Goal: Task Accomplishment & Management: Use online tool/utility

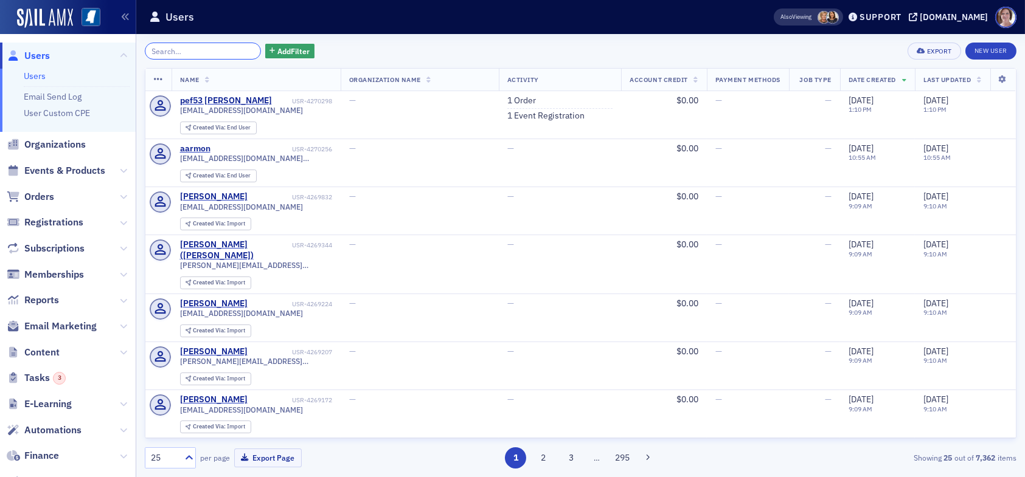
click at [178, 46] on input "search" at bounding box center [203, 51] width 116 height 17
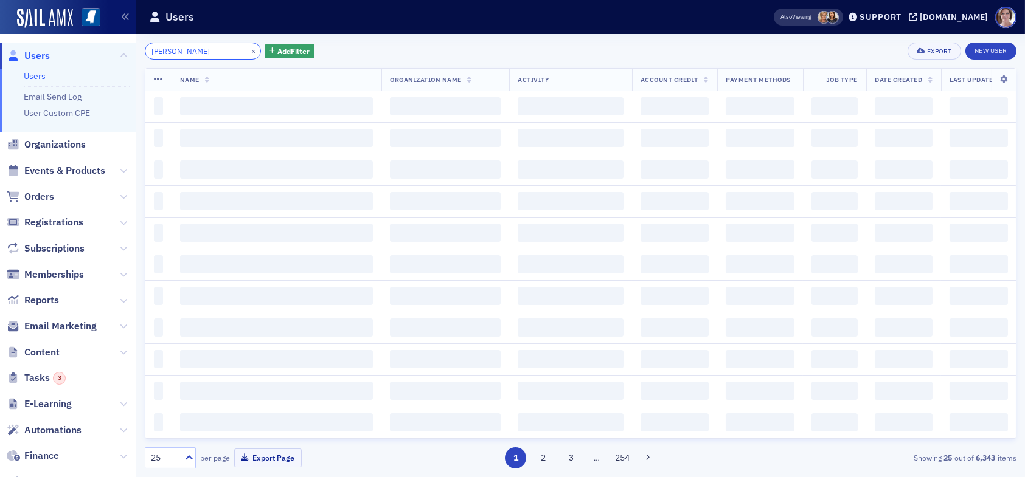
type input "stonestreet"
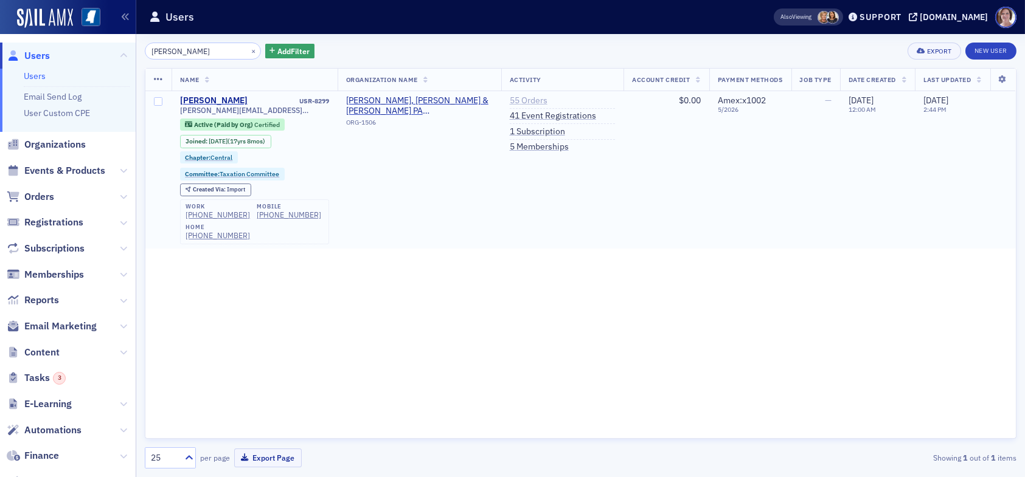
click at [521, 100] on link "55 Orders" at bounding box center [529, 100] width 38 height 11
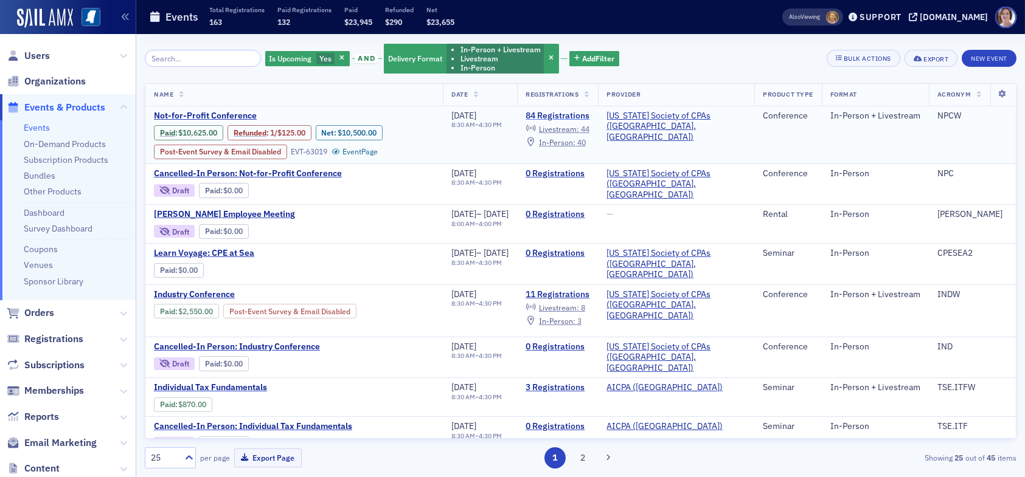
click at [573, 113] on link "84 Registrations" at bounding box center [558, 116] width 64 height 11
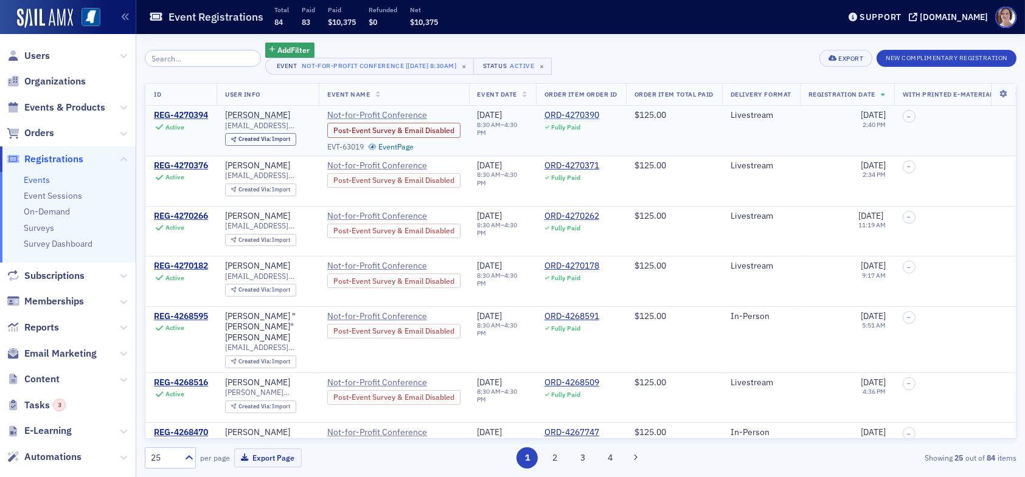
click at [572, 114] on div "ORD-4270390" at bounding box center [571, 115] width 55 height 11
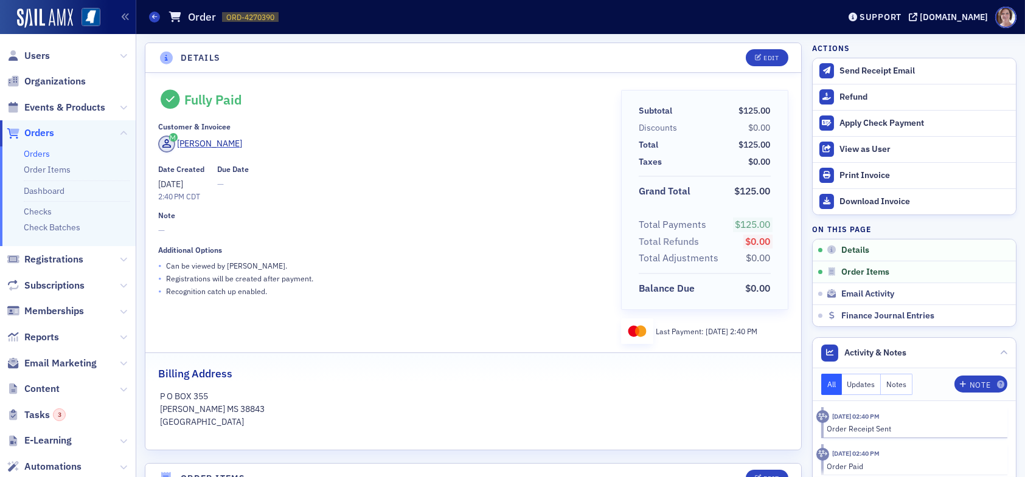
click at [478, 294] on div "• Recognition catch up enabled." at bounding box center [381, 291] width 446 height 13
click at [38, 52] on span "Users" at bounding box center [37, 55] width 26 height 13
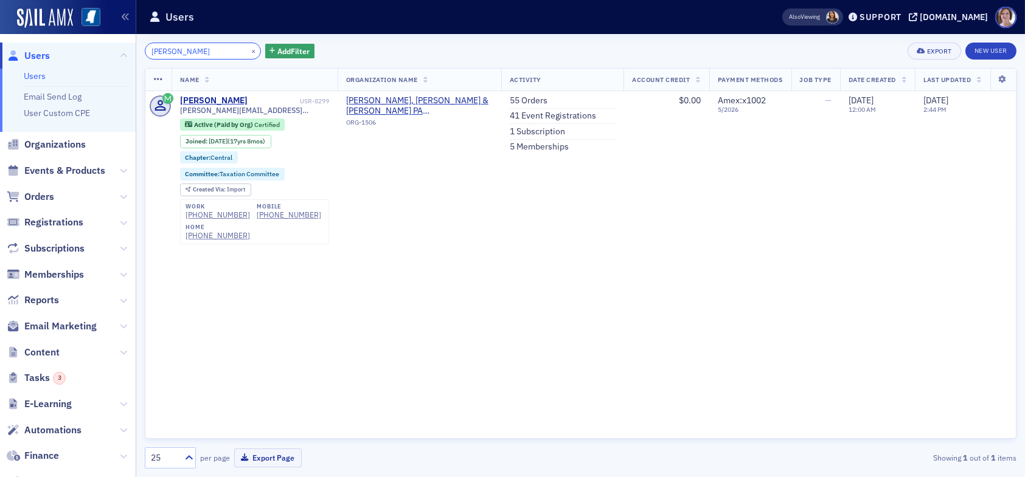
drag, startPoint x: 217, startPoint y: 47, endPoint x: 29, endPoint y: 58, distance: 188.9
click at [71, 60] on div "Users Users Email Send Log User Custom CPE Organizations Events & Products Orde…" at bounding box center [512, 238] width 1025 height 477
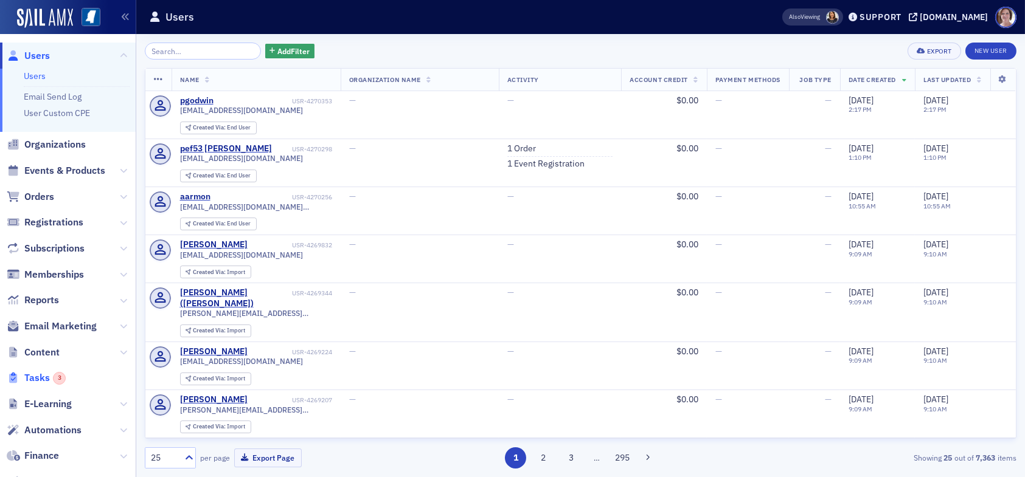
click at [61, 377] on div "3" at bounding box center [59, 378] width 13 height 13
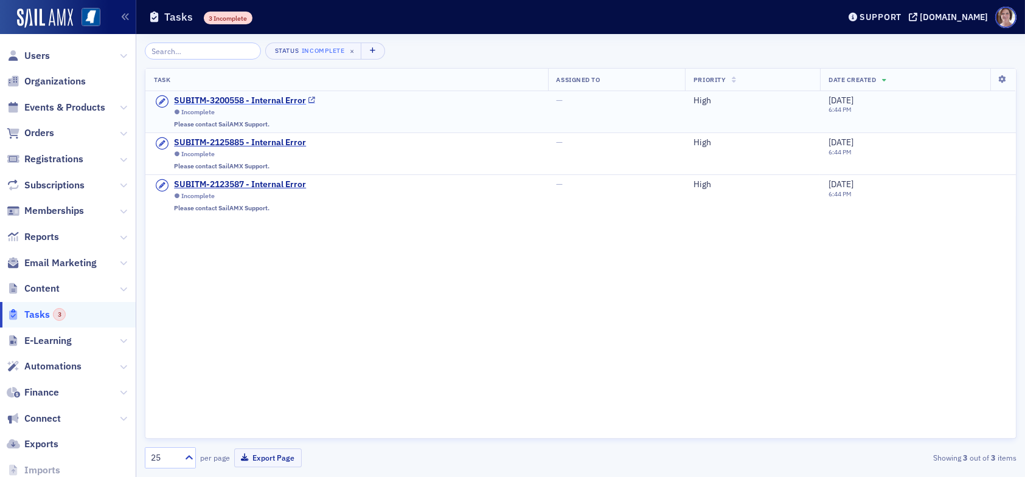
click at [247, 100] on div "SUBITM-3200558 - Internal Error" at bounding box center [240, 100] width 132 height 11
click at [220, 144] on div "SUBITM-2125885 - Internal Error" at bounding box center [240, 142] width 132 height 11
click at [38, 54] on span "Users" at bounding box center [37, 55] width 26 height 13
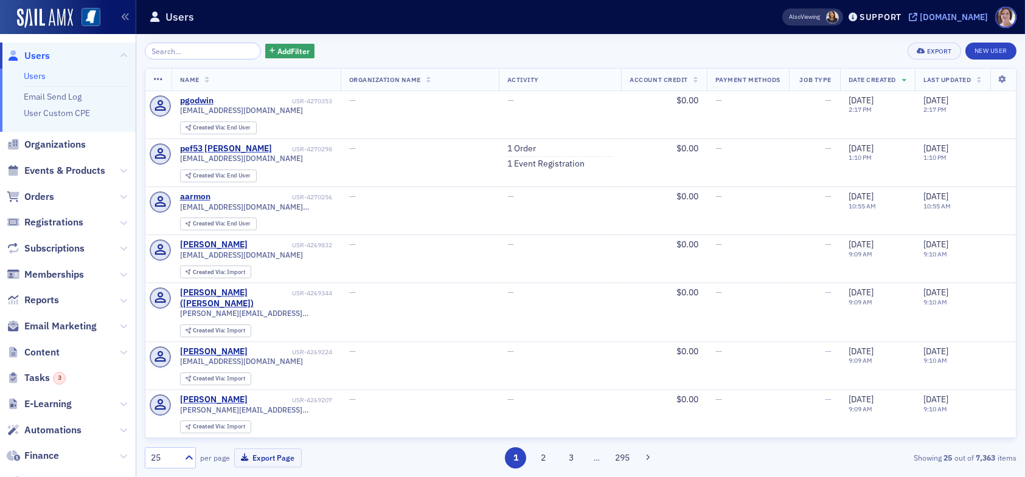
click at [964, 16] on div "[DOMAIN_NAME]" at bounding box center [954, 17] width 68 height 11
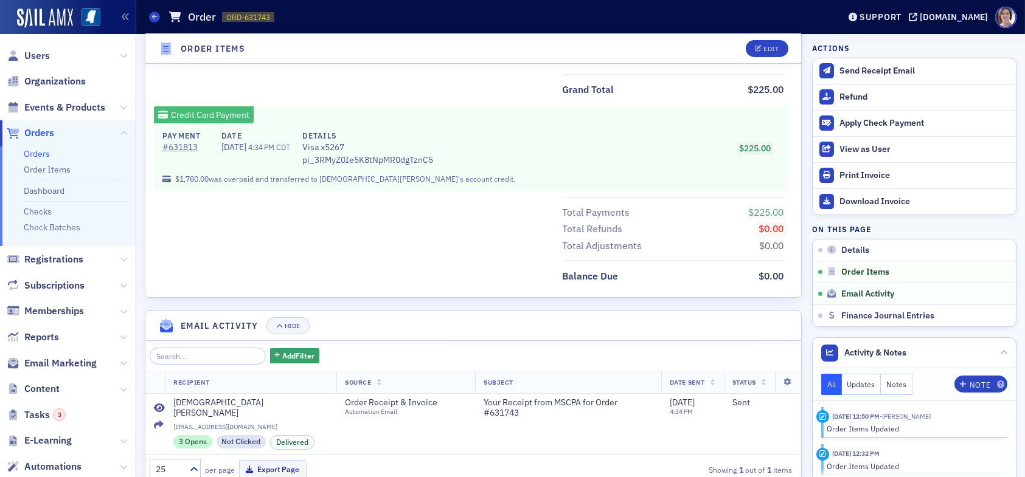
scroll to position [607, 0]
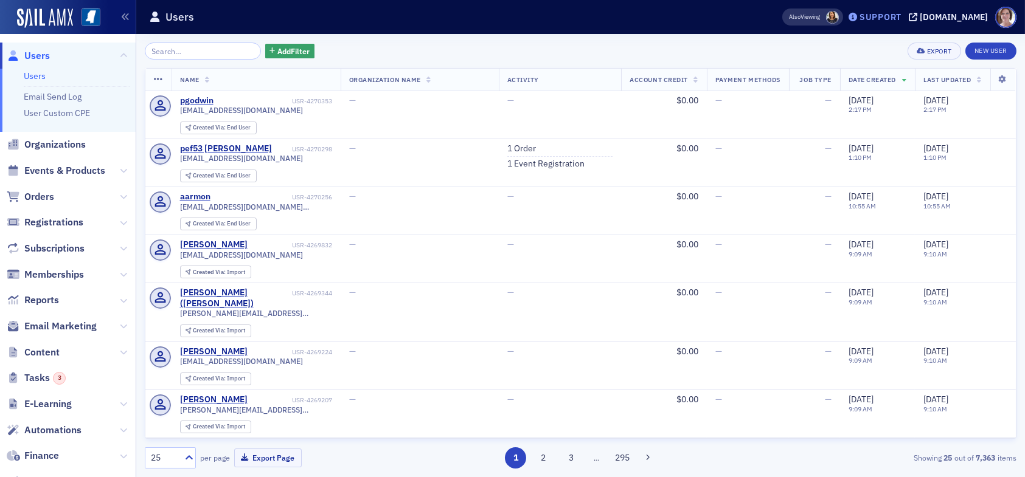
click at [892, 13] on div "Support" at bounding box center [880, 17] width 42 height 11
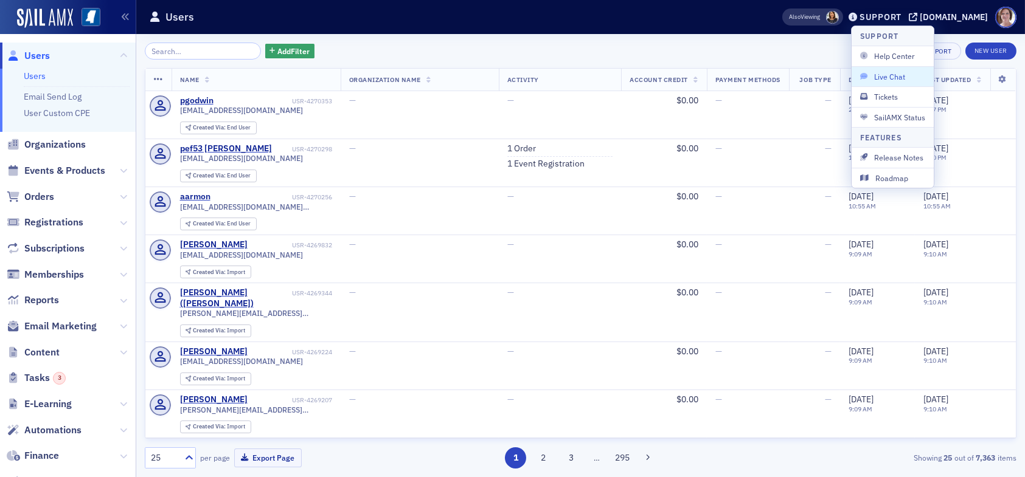
click at [889, 77] on span "Live Chat" at bounding box center [892, 76] width 65 height 11
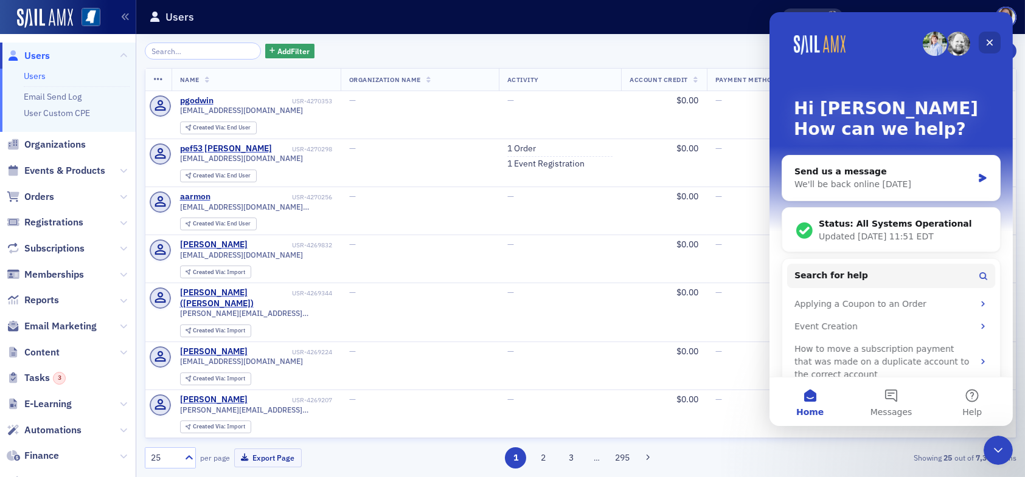
click at [985, 43] on icon "Close" at bounding box center [989, 43] width 10 height 10
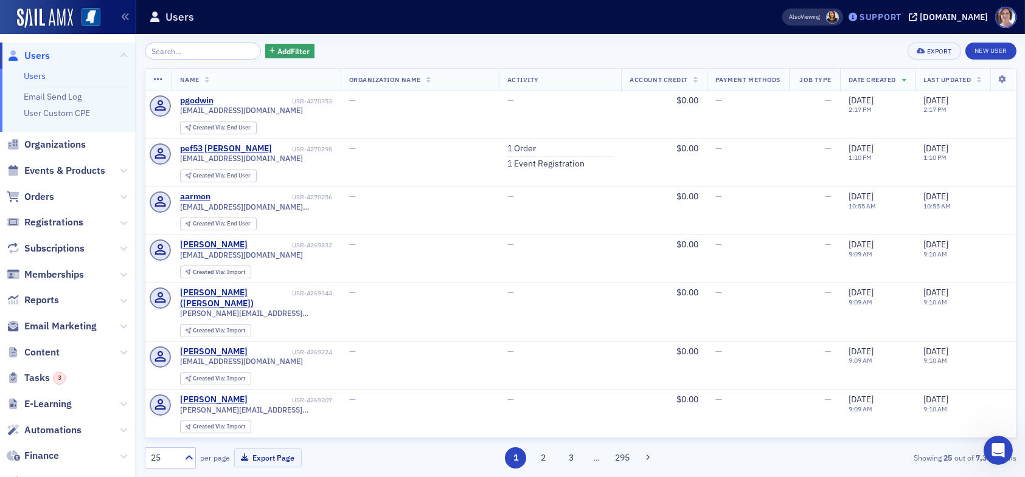
click at [891, 18] on div "Support" at bounding box center [880, 17] width 42 height 11
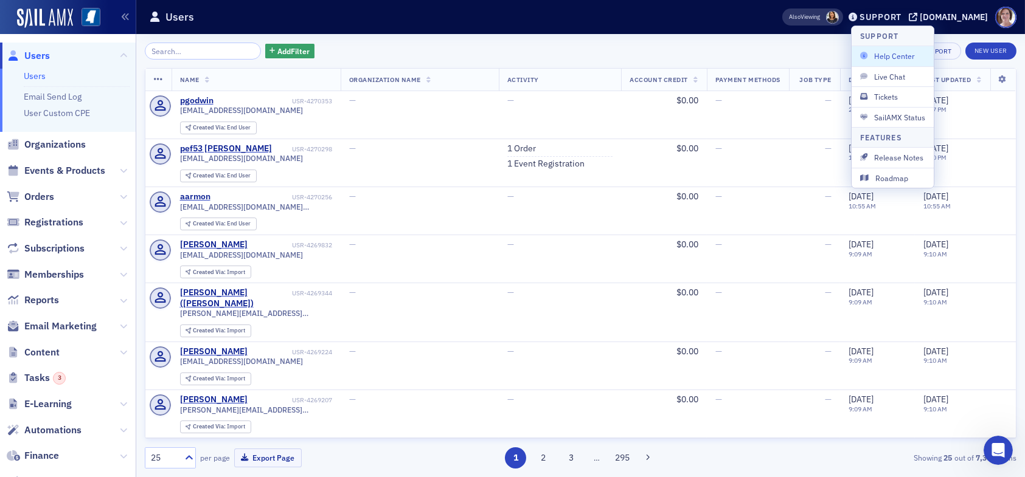
click at [892, 57] on span "Help Center" at bounding box center [892, 55] width 65 height 11
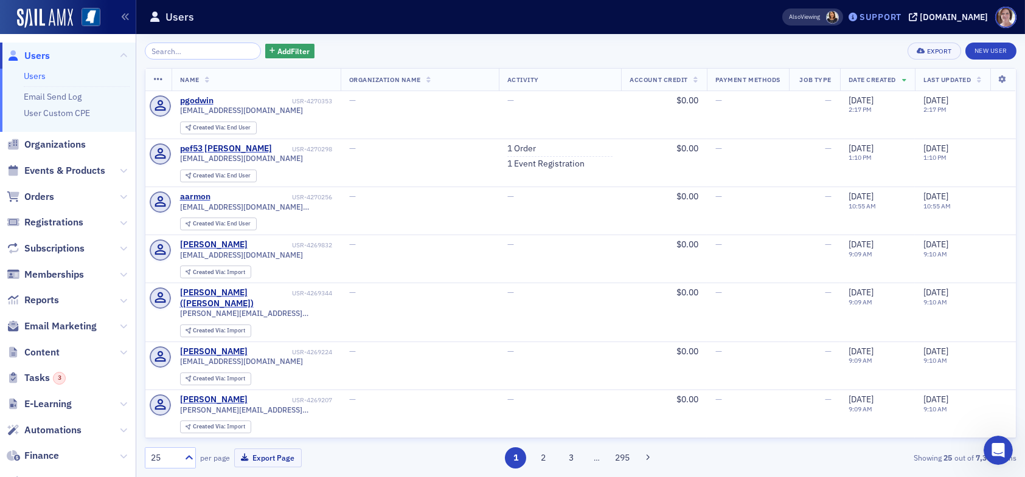
click at [880, 13] on div "Support" at bounding box center [880, 17] width 42 height 11
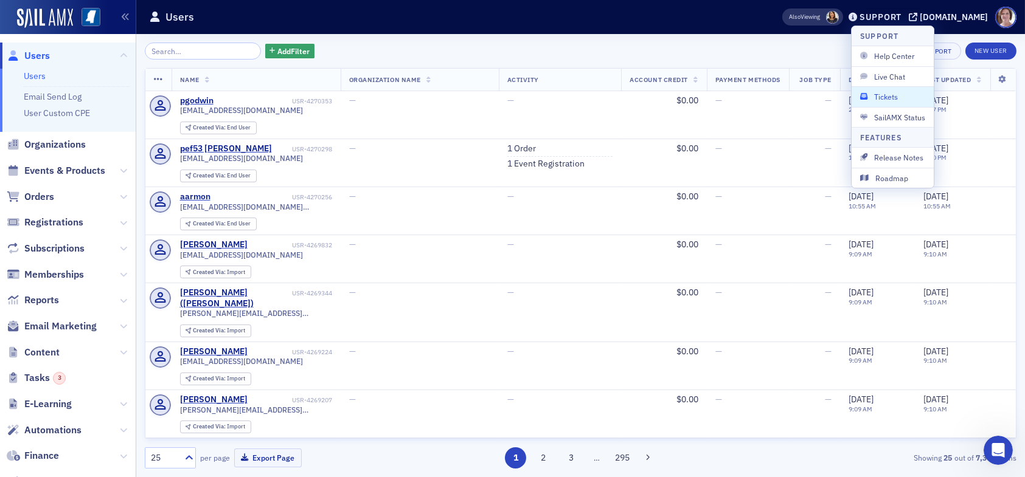
click at [889, 93] on span "Tickets" at bounding box center [892, 96] width 65 height 11
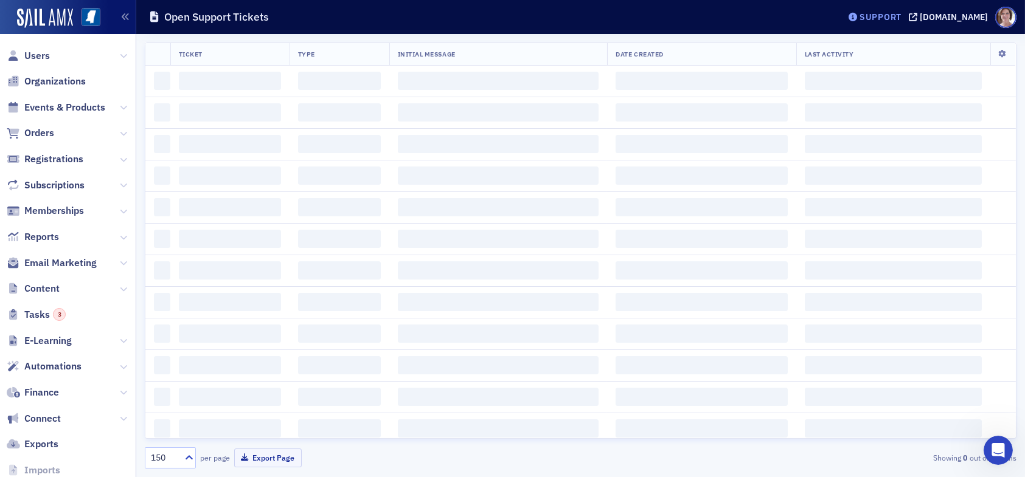
click at [896, 15] on div "Support" at bounding box center [880, 17] width 42 height 11
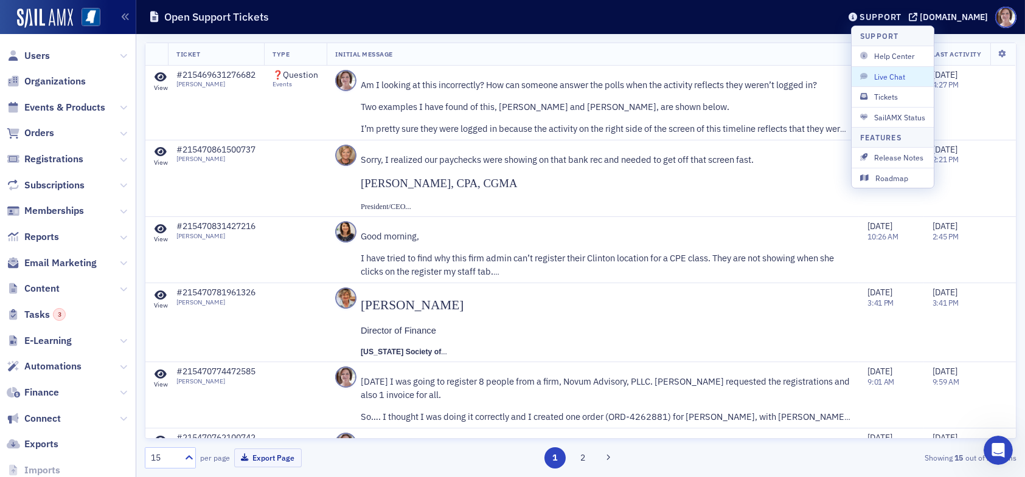
click at [565, 56] on th "Initial Message" at bounding box center [593, 54] width 532 height 23
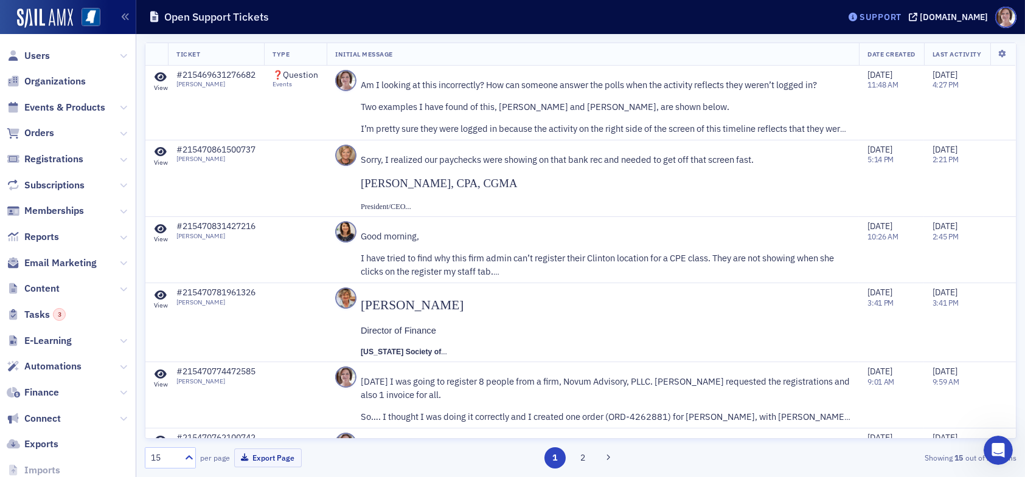
click at [893, 20] on div "Support" at bounding box center [880, 17] width 42 height 11
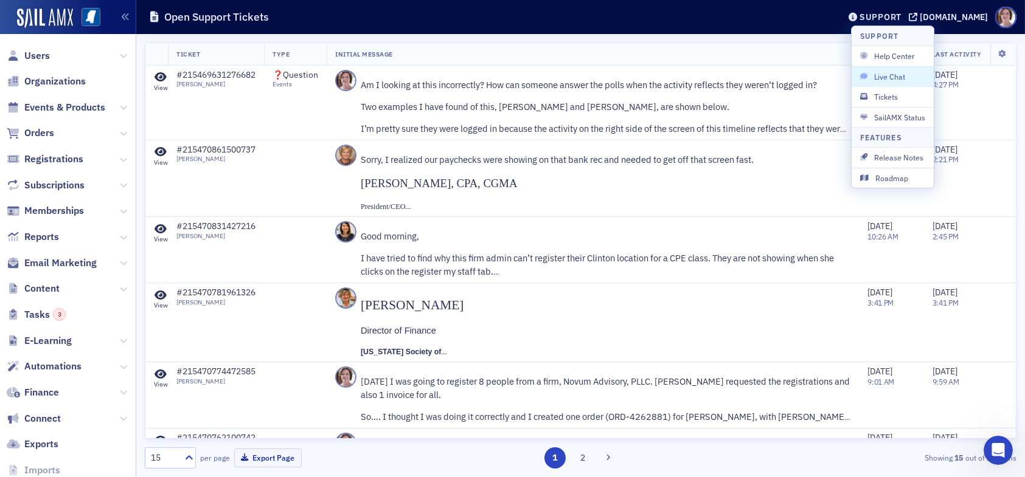
click at [880, 78] on span "Live Chat" at bounding box center [892, 76] width 65 height 11
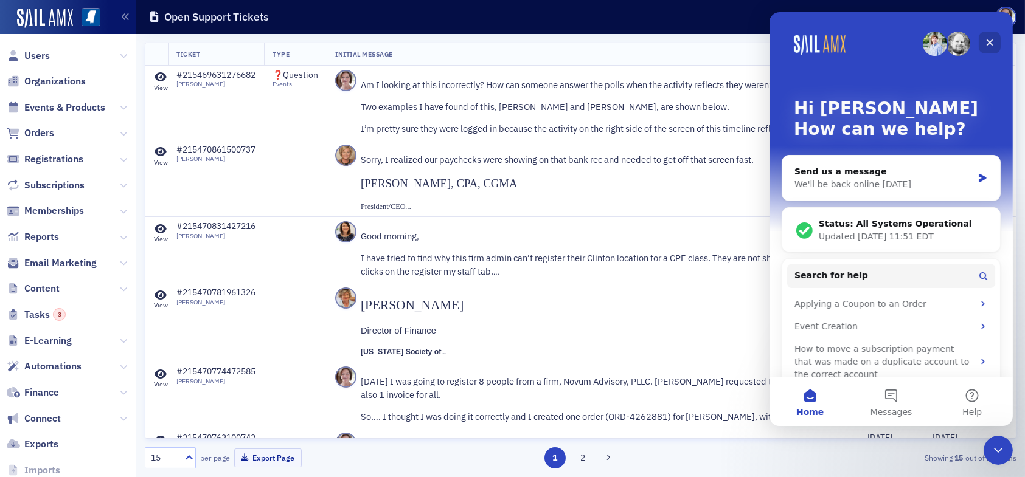
drag, startPoint x: 989, startPoint y: 42, endPoint x: 1757, endPoint y: 54, distance: 768.3
click at [989, 42] on icon "Close" at bounding box center [989, 43] width 7 height 7
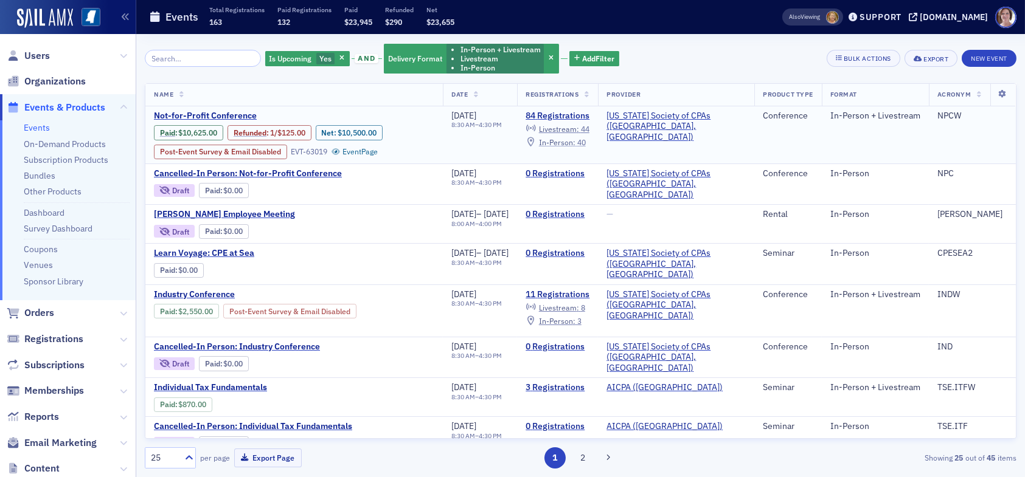
click at [575, 142] on span "In-Person :" at bounding box center [557, 142] width 36 height 10
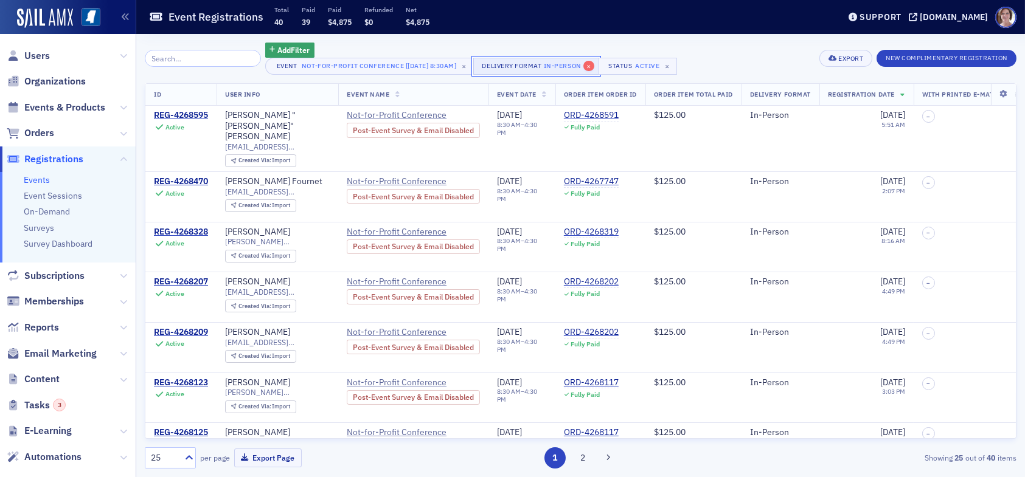
click at [590, 66] on span "×" at bounding box center [588, 66] width 11 height 11
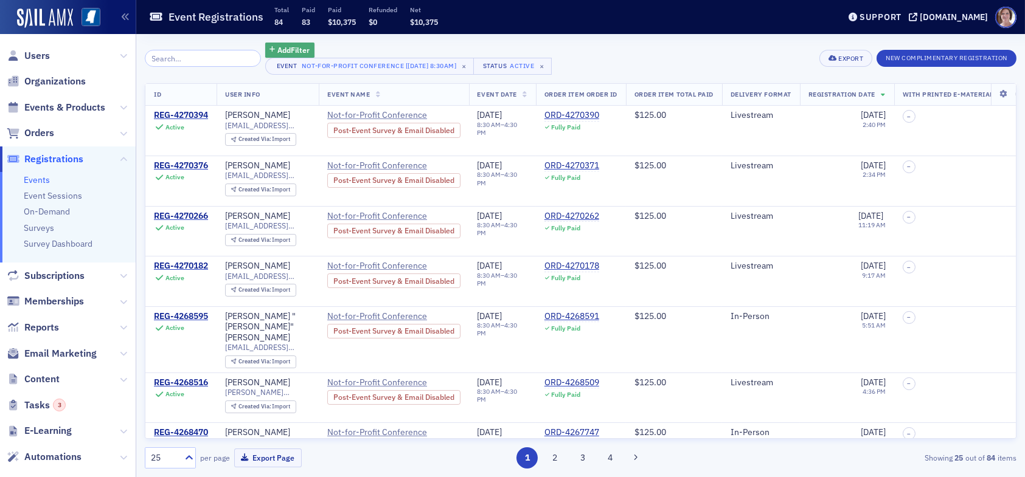
click at [280, 47] on span "Add Filter" at bounding box center [293, 49] width 32 height 11
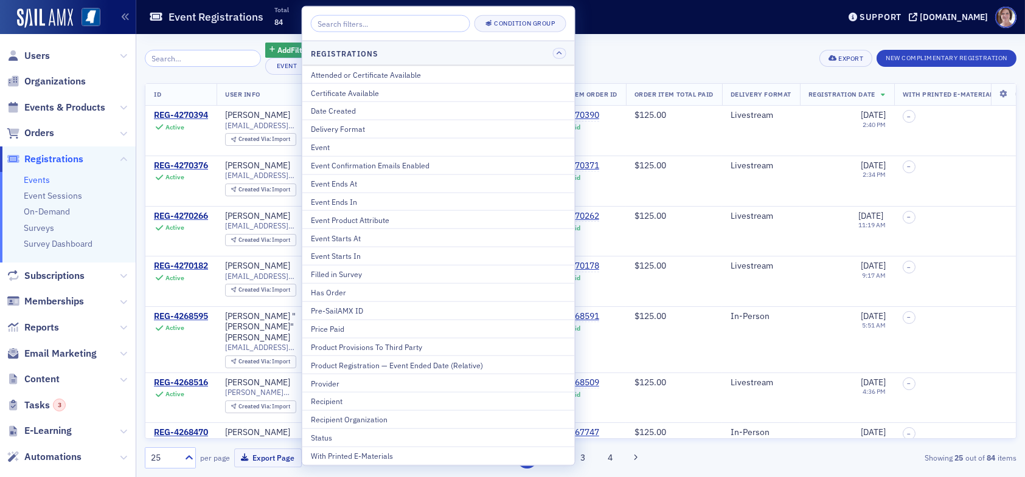
click at [358, 128] on div "Delivery Format" at bounding box center [438, 128] width 255 height 11
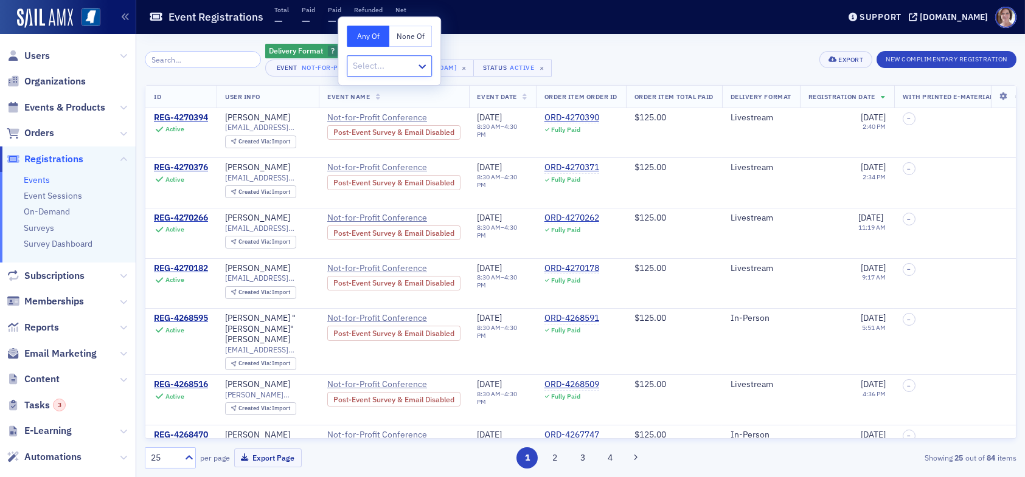
click at [395, 68] on div at bounding box center [383, 65] width 63 height 15
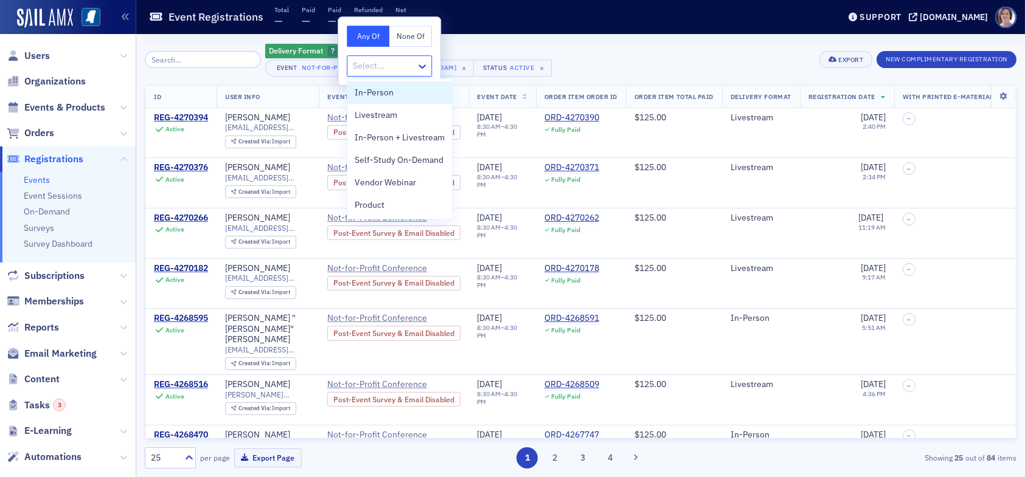
type input "l"
click at [382, 95] on span "Livestream" at bounding box center [376, 92] width 43 height 13
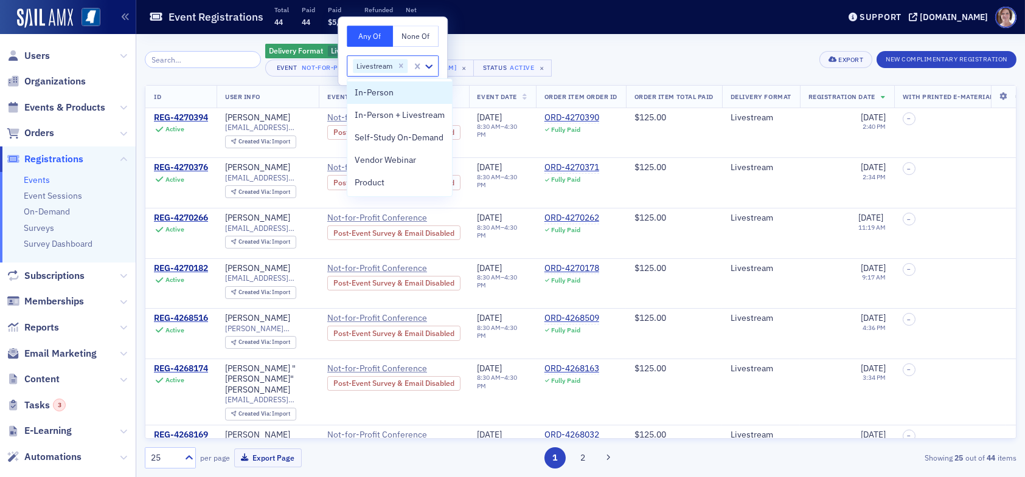
click at [604, 56] on div "Delivery Format Livestream Add Filter Event Not-for-Profit Conference [[DATE] 8…" at bounding box center [581, 60] width 872 height 34
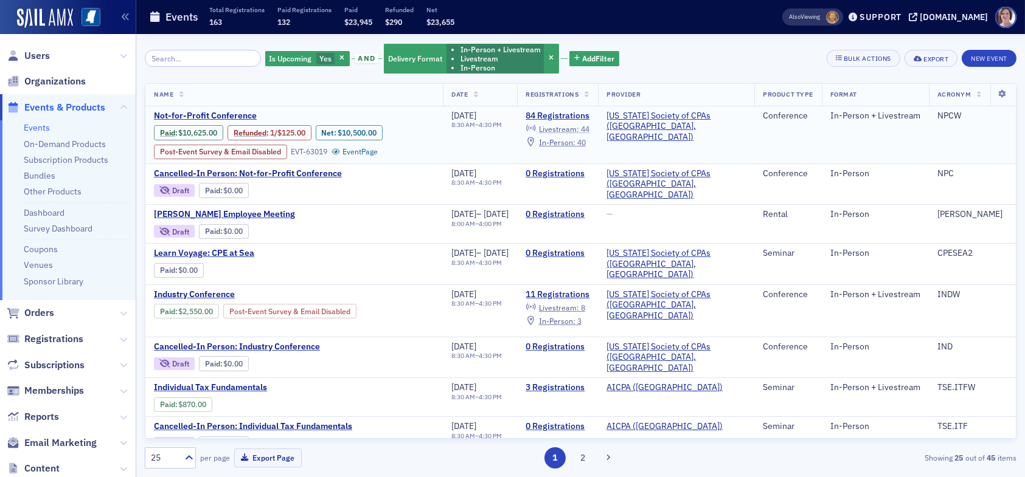
click at [579, 127] on span "Livestream :" at bounding box center [559, 129] width 40 height 10
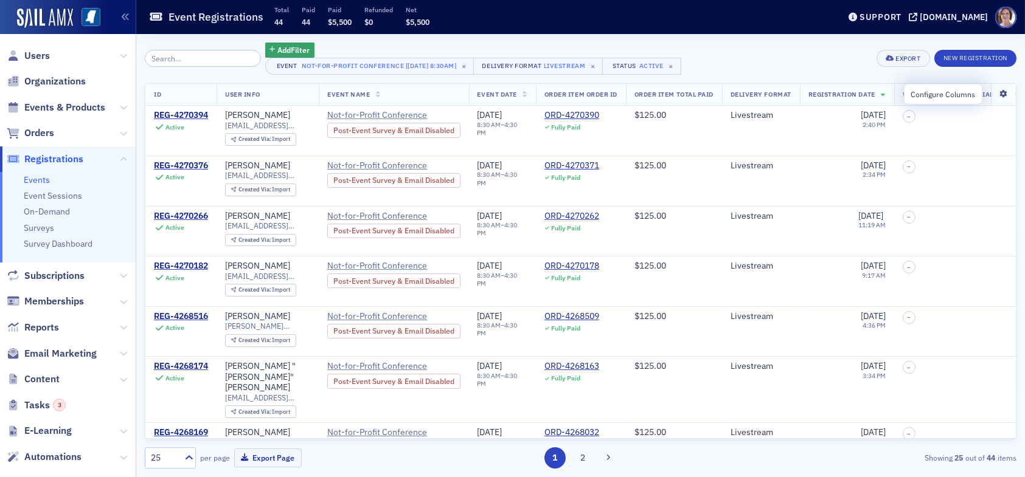
click at [994, 91] on icon at bounding box center [1003, 94] width 25 height 7
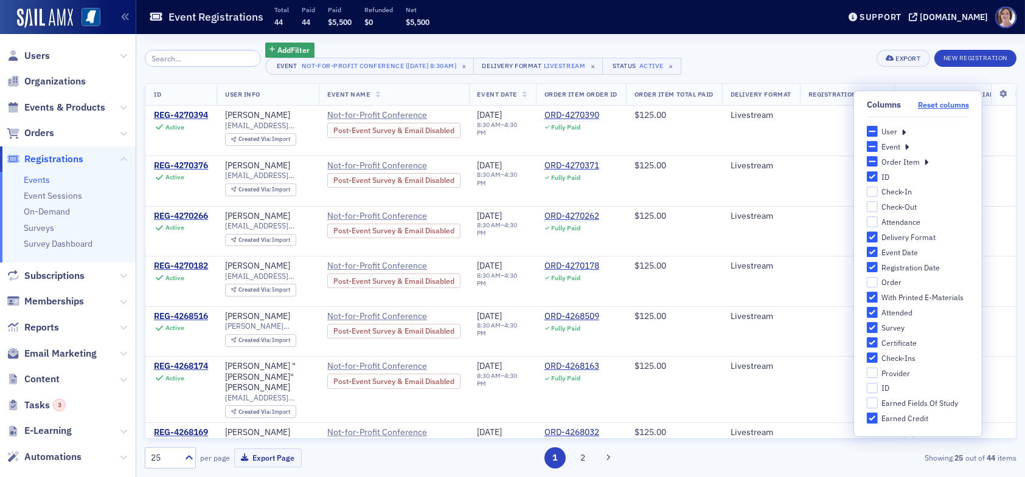
click at [936, 105] on button "Reset columns" at bounding box center [943, 104] width 51 height 9
click at [897, 131] on div "User" at bounding box center [889, 132] width 16 height 10
click at [878, 131] on input "User" at bounding box center [872, 131] width 11 height 11
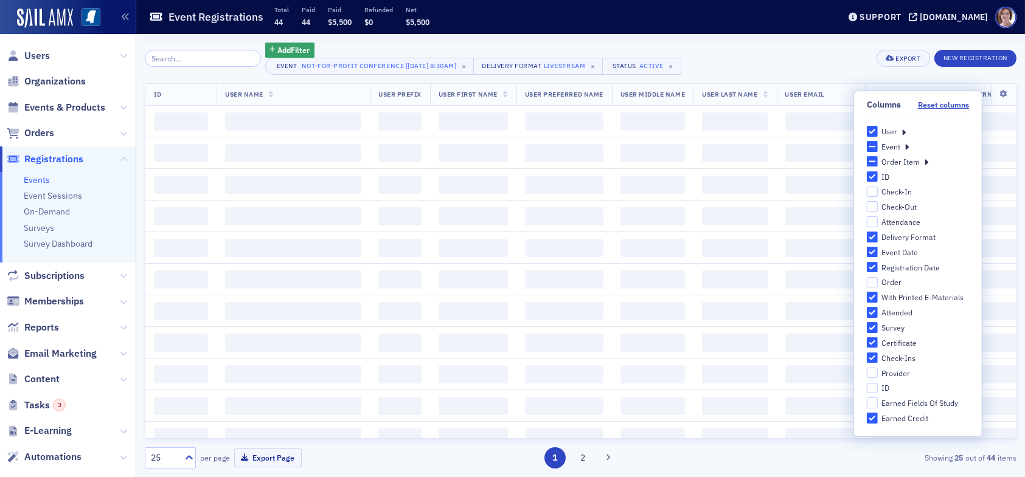
click at [904, 134] on icon at bounding box center [903, 131] width 4 height 11
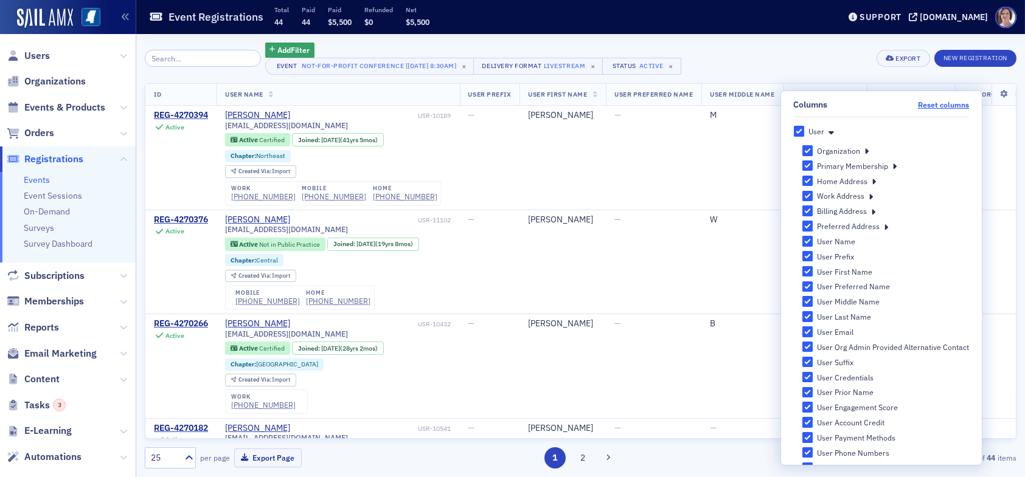
click at [930, 105] on button "Reset columns" at bounding box center [943, 104] width 51 height 9
checkbox input "false"
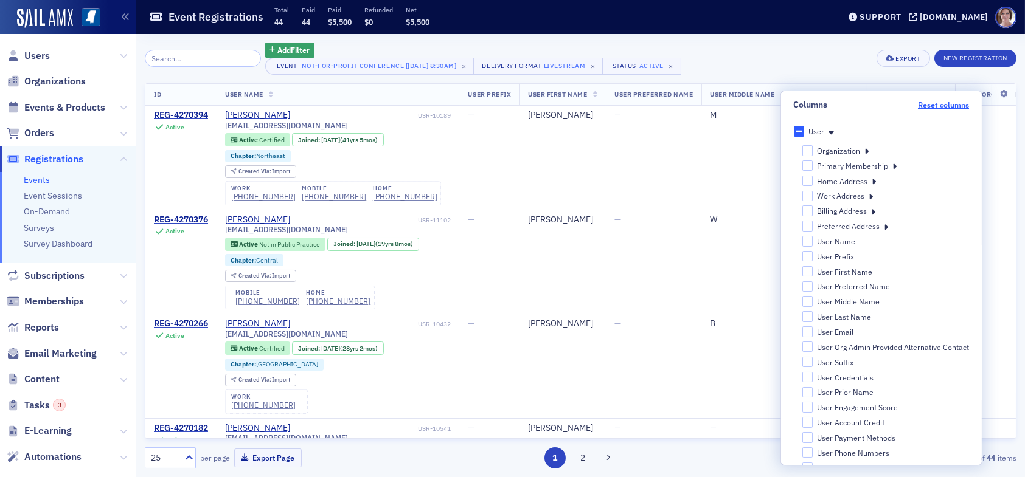
checkbox input "false"
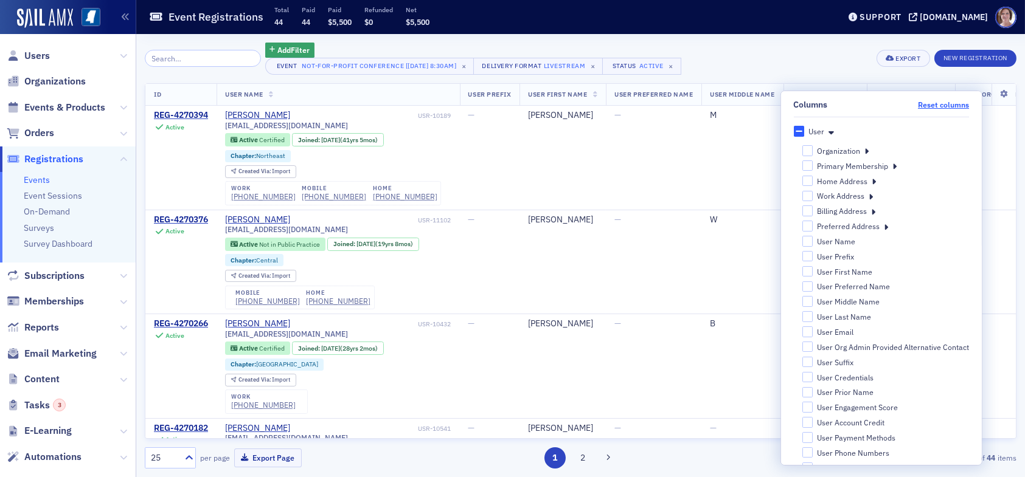
checkbox input "false"
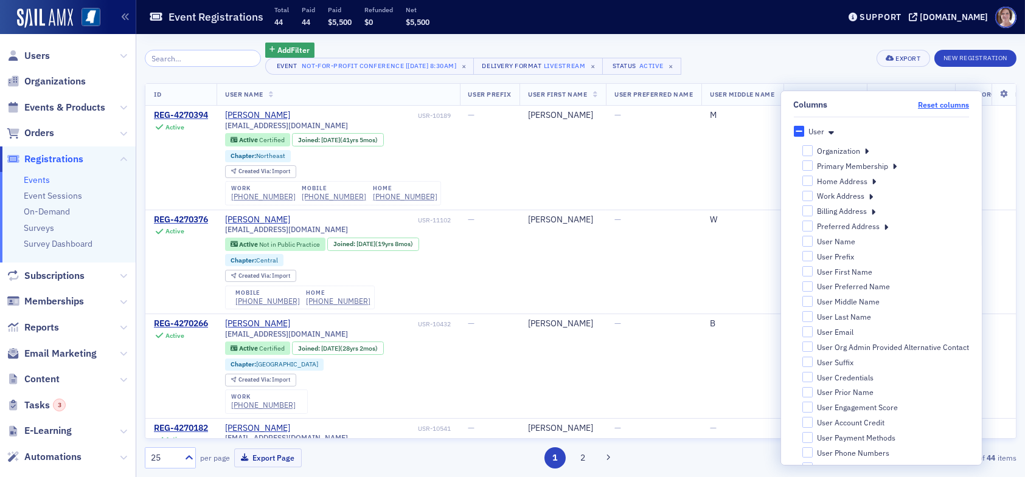
checkbox input "false"
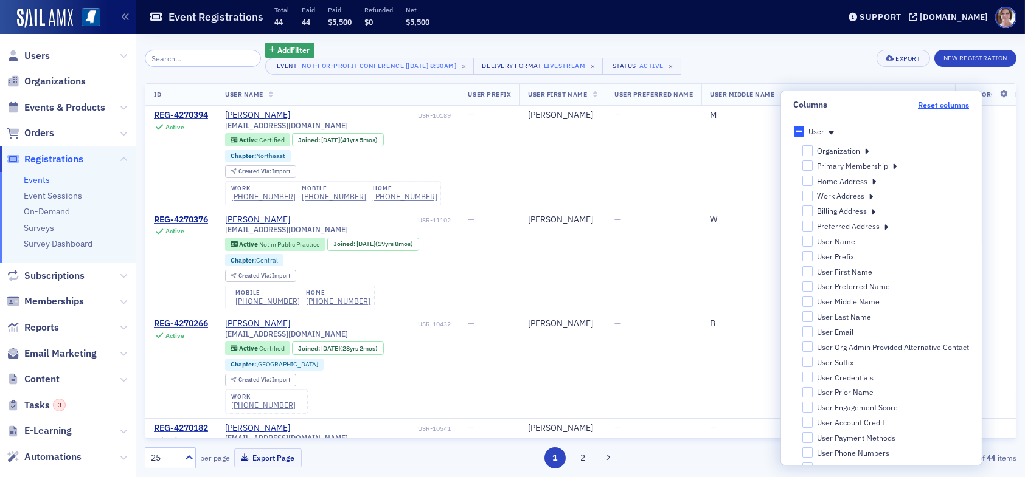
checkbox input "false"
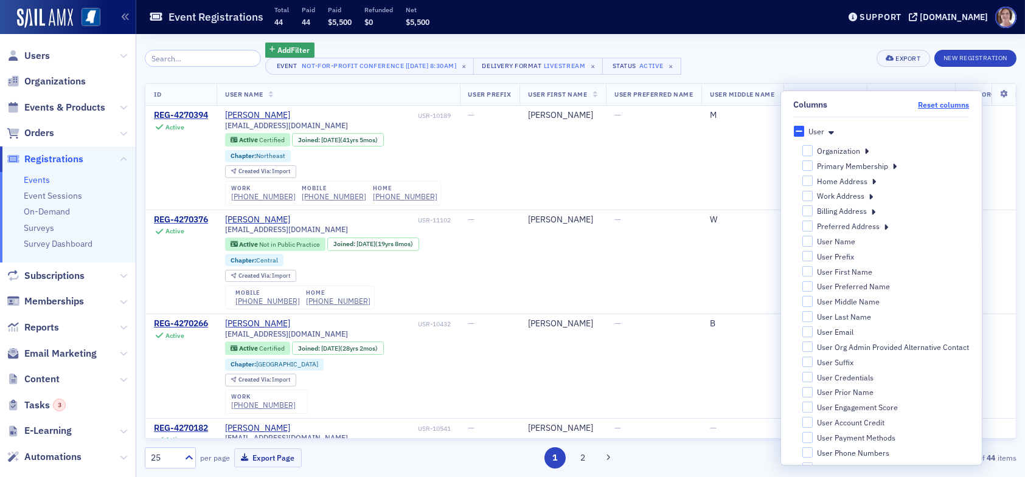
checkbox input "false"
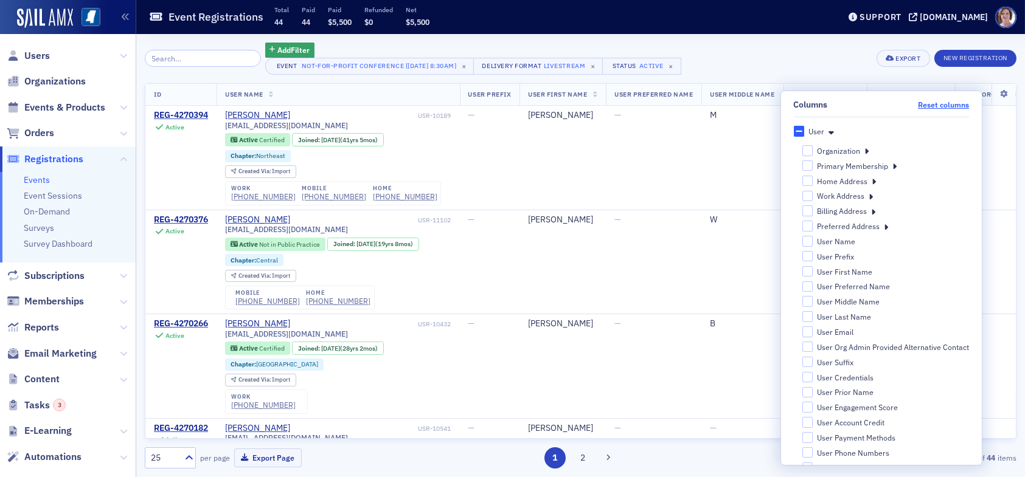
checkbox input "false"
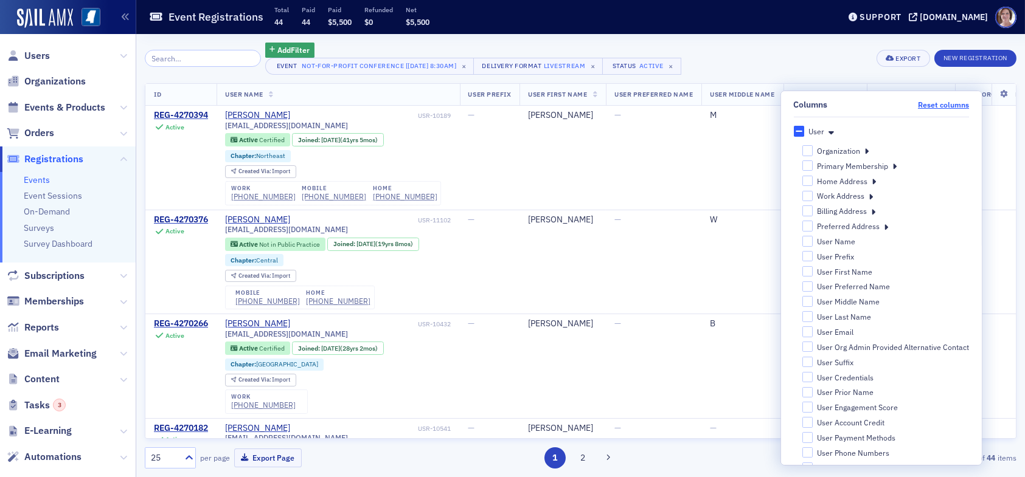
checkbox input "false"
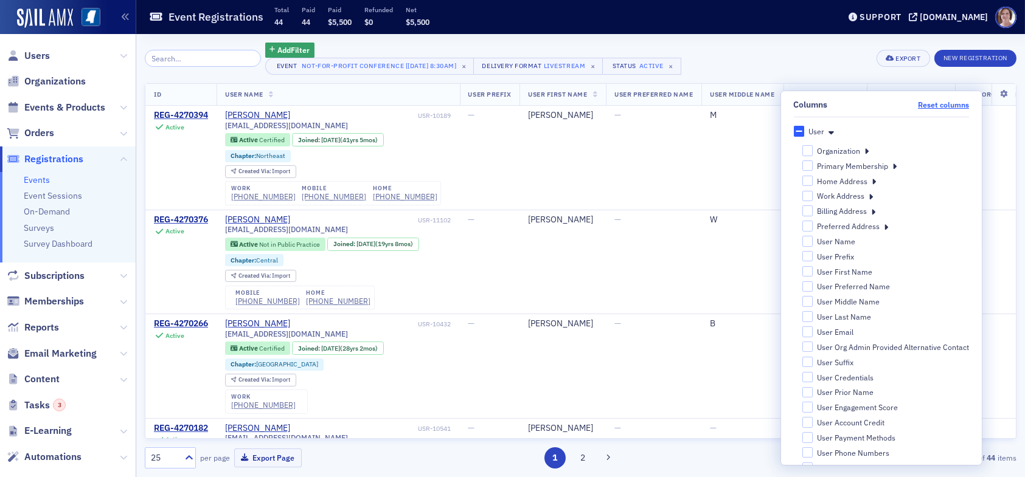
checkbox input "false"
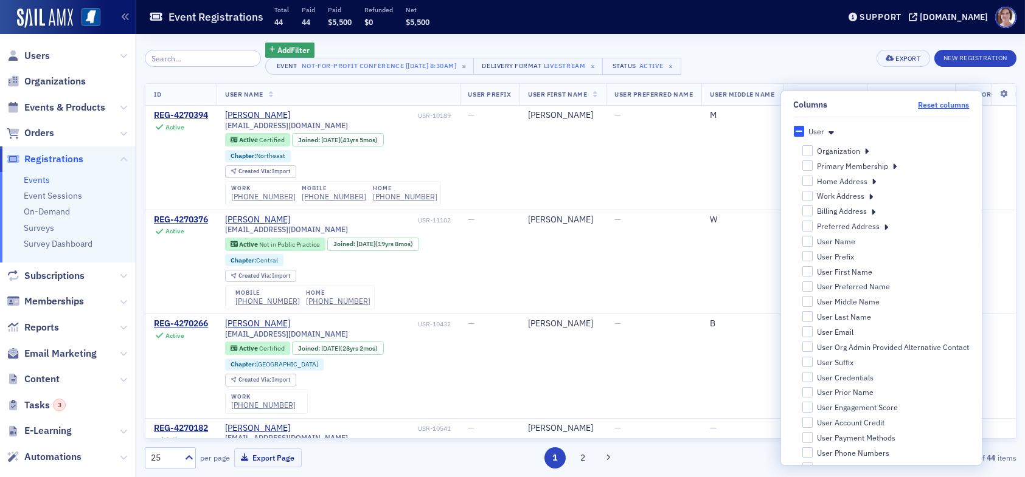
checkbox input "false"
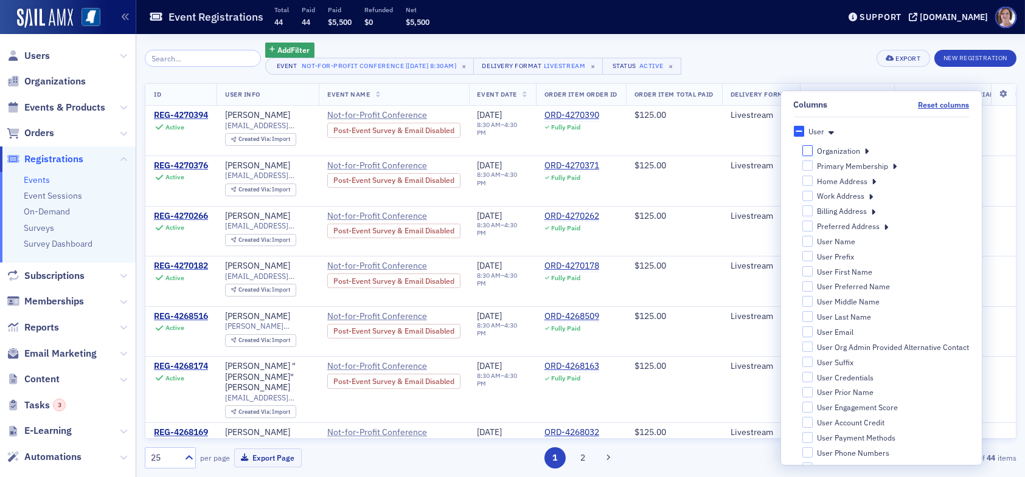
drag, startPoint x: 802, startPoint y: 150, endPoint x: 886, endPoint y: 136, distance: 85.2
click at [803, 150] on input "Organization" at bounding box center [807, 150] width 11 height 10
checkbox input "false"
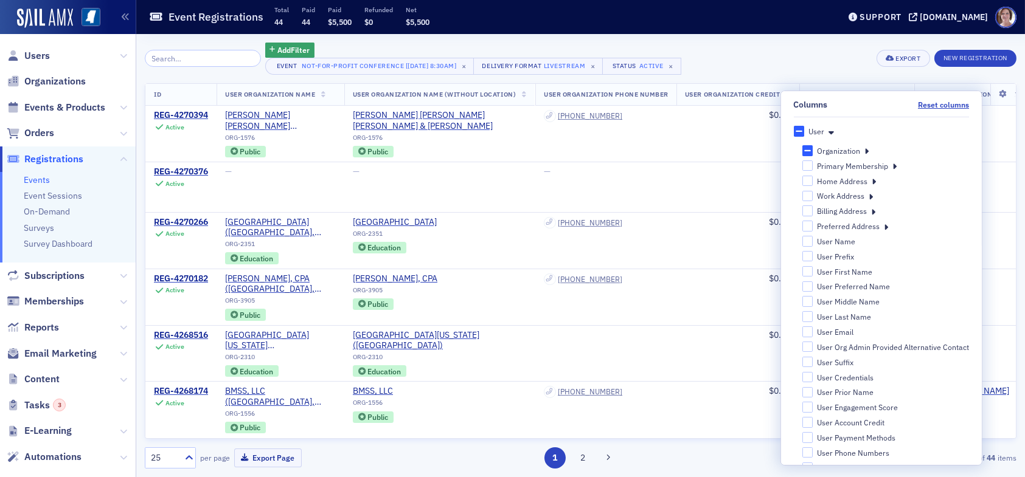
click at [818, 67] on div "Add Filter Event Not-for-Profit Conference [9/25/2025 8:30am] × Delivery Format…" at bounding box center [581, 59] width 872 height 32
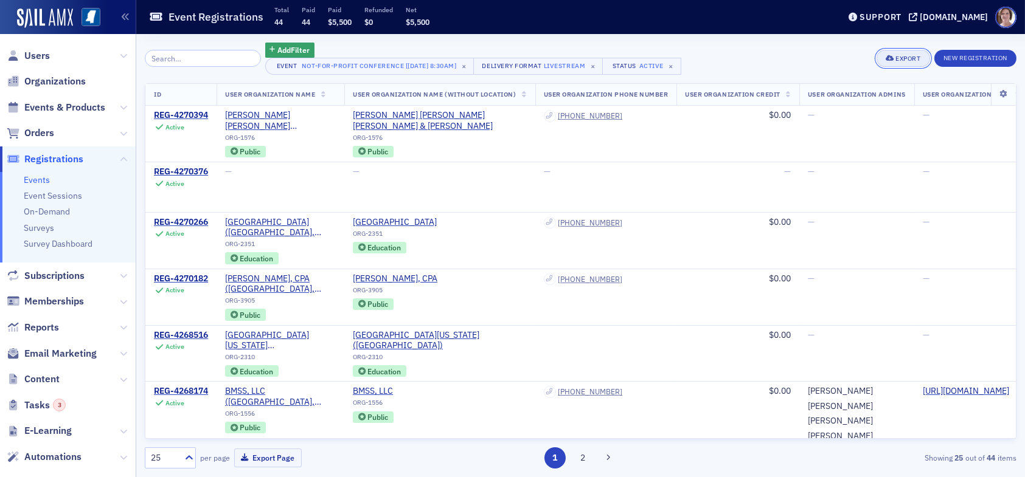
click at [917, 55] on div "Export" at bounding box center [907, 58] width 25 height 7
click at [863, 95] on button "Export All ( 44 Event Registrations )" at bounding box center [861, 99] width 131 height 19
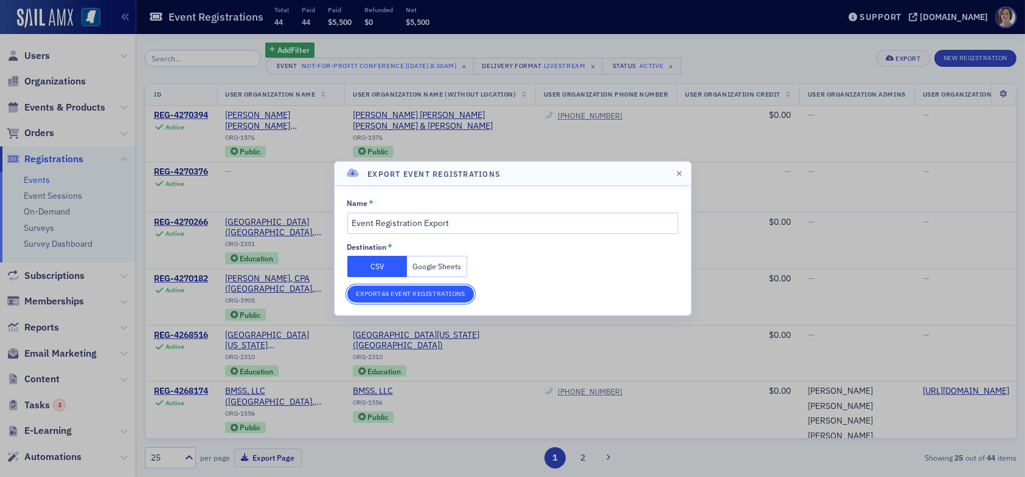
click at [408, 296] on button "Export 44 Event Registrations" at bounding box center [410, 294] width 127 height 17
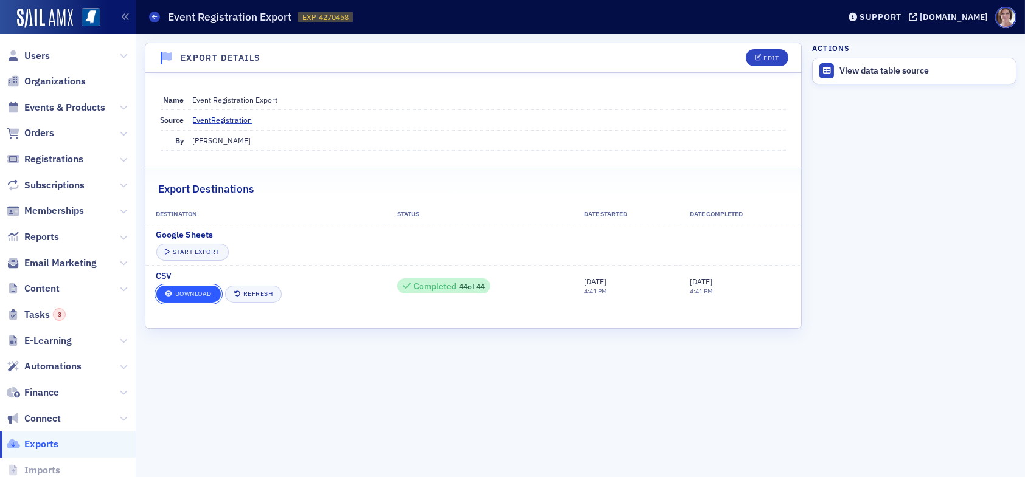
click at [182, 293] on link "Download" at bounding box center [188, 294] width 64 height 17
click at [55, 158] on span "Registrations" at bounding box center [53, 159] width 59 height 13
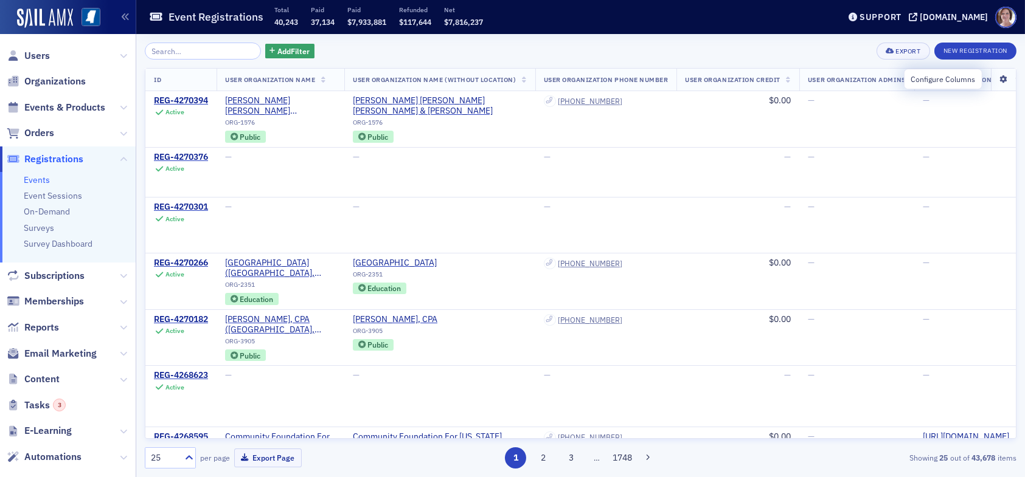
click at [995, 76] on icon at bounding box center [1003, 79] width 25 height 7
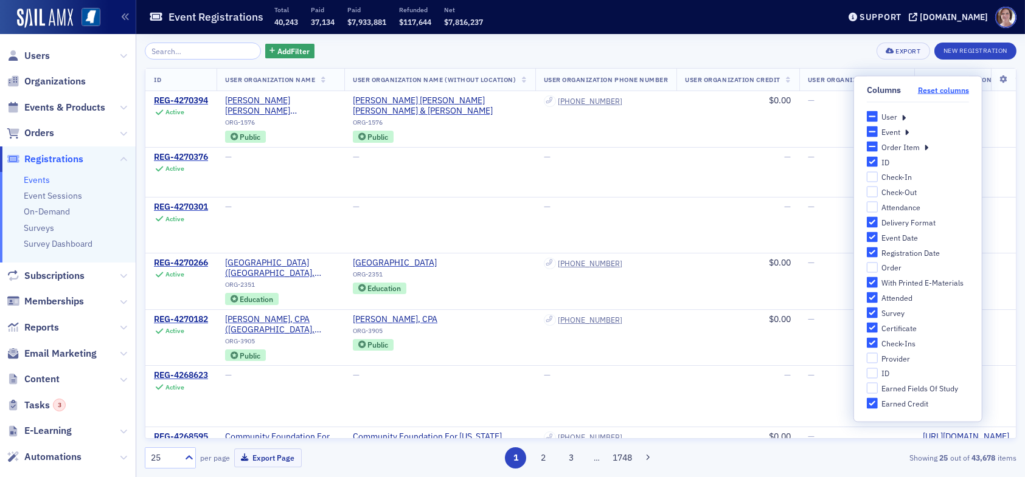
click at [939, 88] on button "Reset columns" at bounding box center [943, 90] width 51 height 9
